Goal: Information Seeking & Learning: Check status

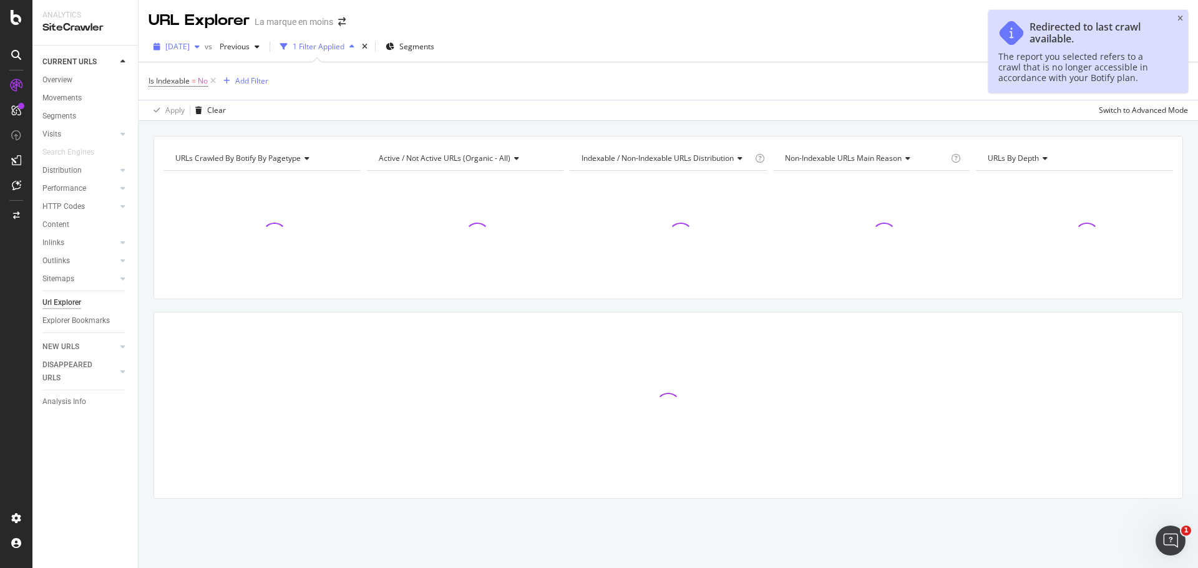
click at [190, 43] on span "[DATE]" at bounding box center [177, 46] width 24 height 11
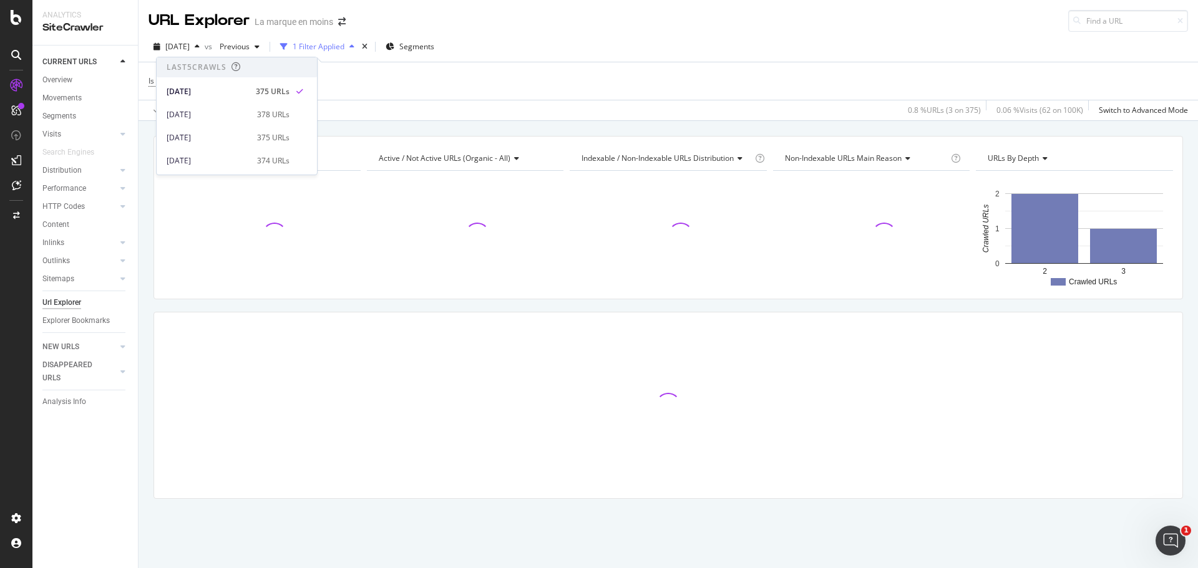
click at [595, 53] on div "[DATE] vs Previous 1 Filter Applied Segments" at bounding box center [668, 49] width 1059 height 25
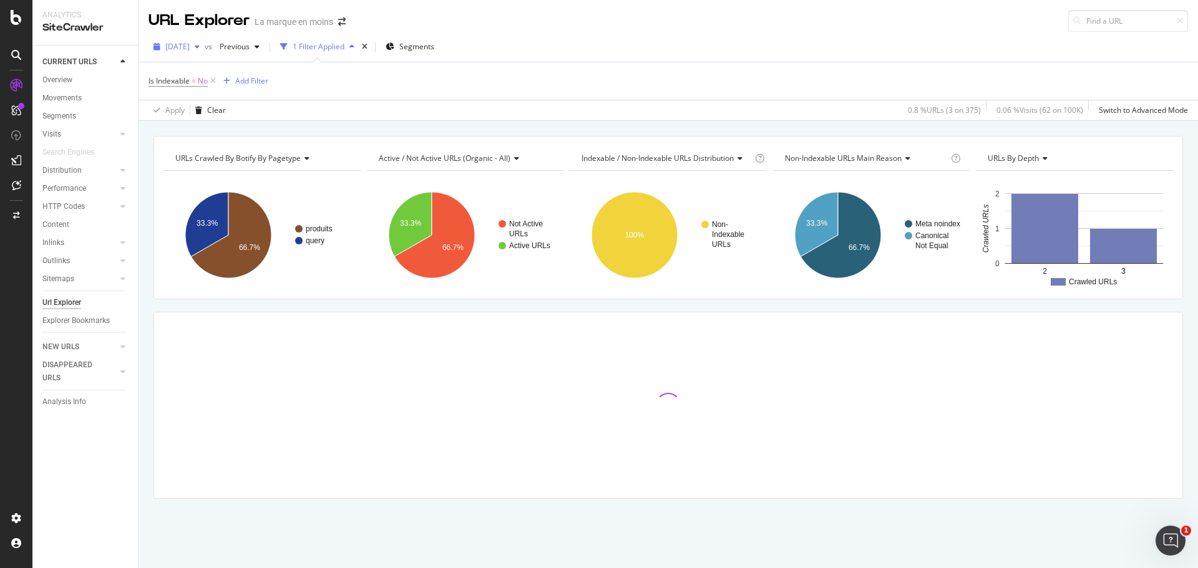
click at [200, 52] on div "[DATE]" at bounding box center [176, 46] width 56 height 19
click at [190, 49] on span "[DATE]" at bounding box center [177, 46] width 24 height 11
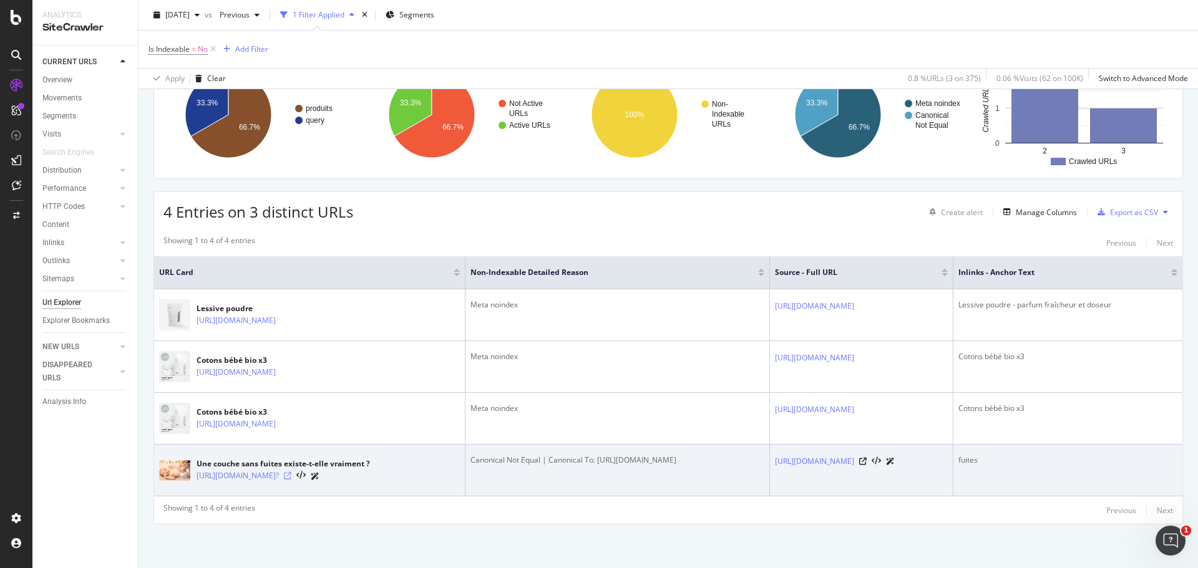
click at [291, 472] on icon at bounding box center [287, 475] width 7 height 7
click at [867, 458] on icon at bounding box center [862, 461] width 7 height 7
drag, startPoint x: 623, startPoint y: 461, endPoint x: 496, endPoint y: 458, distance: 126.7
click at [496, 458] on div "Canonical Not Equal | Canonical To: [URL][DOMAIN_NAME]" at bounding box center [617, 460] width 294 height 11
copy div "-sans-fuites-existe-t-elle-vraiment"
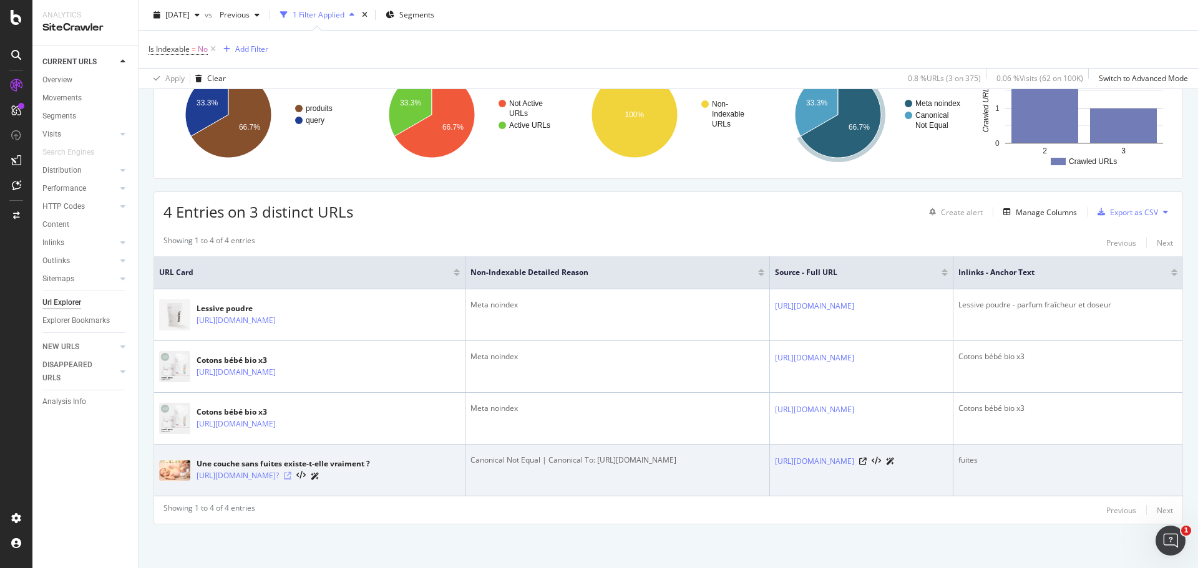
click at [291, 472] on icon at bounding box center [287, 475] width 7 height 7
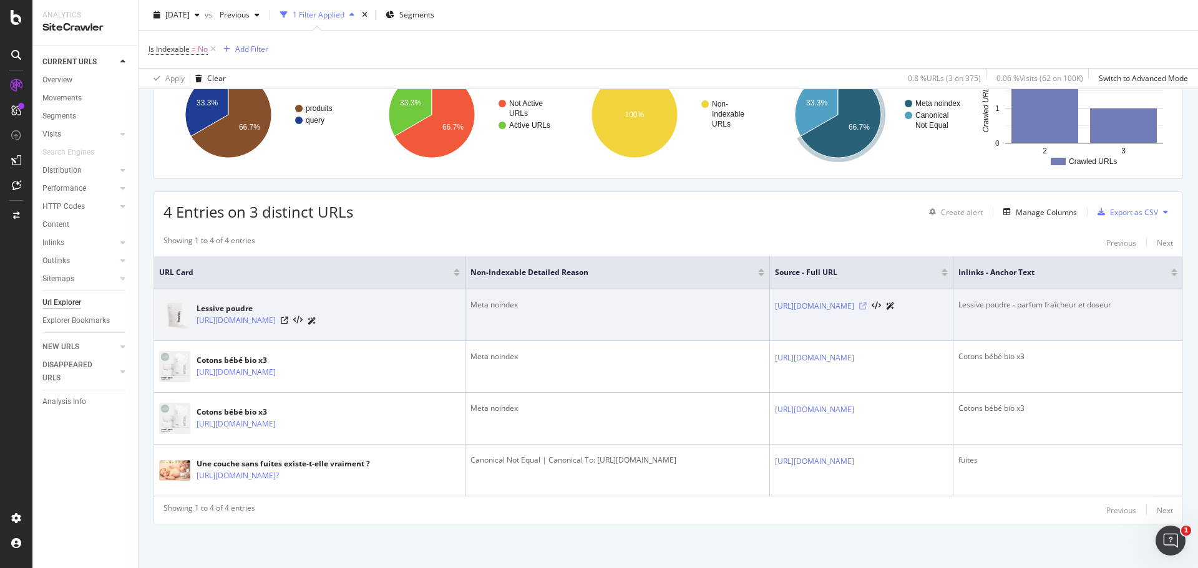
click at [867, 303] on icon at bounding box center [862, 306] width 7 height 7
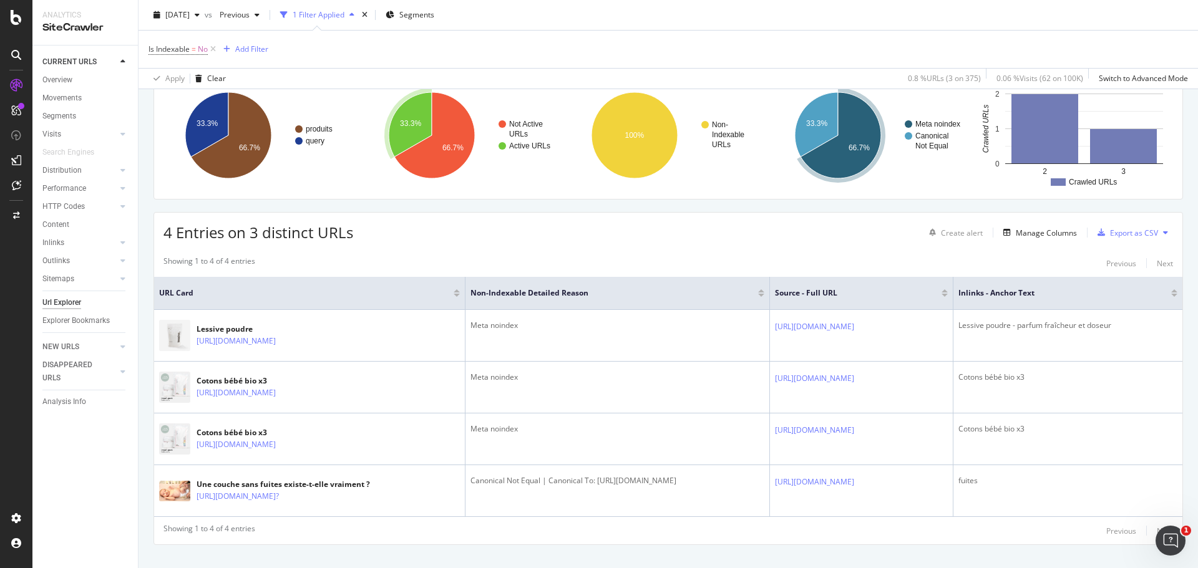
scroll to position [140, 0]
